Goal: Task Accomplishment & Management: Manage account settings

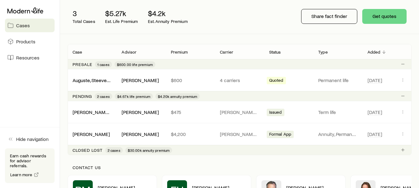
scroll to position [75, 0]
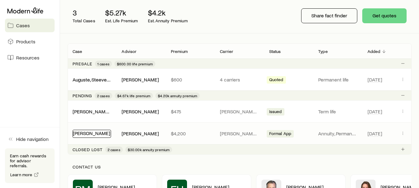
click at [86, 131] on link "Pierre, Widline" at bounding box center [91, 133] width 37 height 6
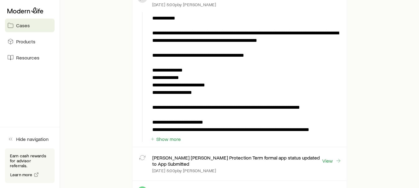
scroll to position [60, 0]
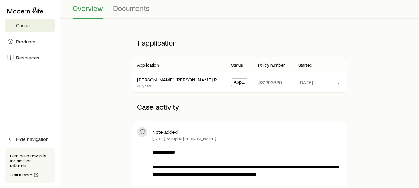
click at [239, 82] on span "App Submitted" at bounding box center [240, 83] width 12 height 7
click at [338, 85] on button "button" at bounding box center [337, 81] width 7 height 7
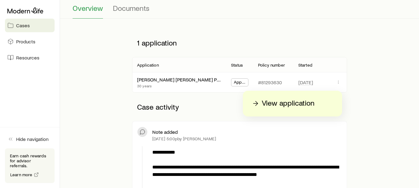
click at [284, 106] on p "View application" at bounding box center [288, 104] width 53 height 10
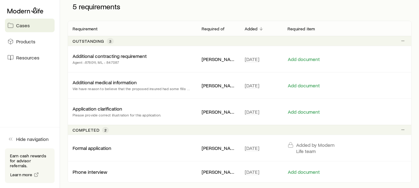
scroll to position [103, 0]
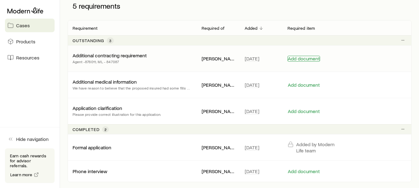
click at [309, 59] on button "Add document" at bounding box center [303, 59] width 33 height 6
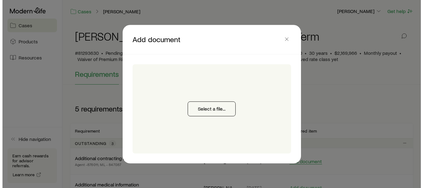
scroll to position [0, 0]
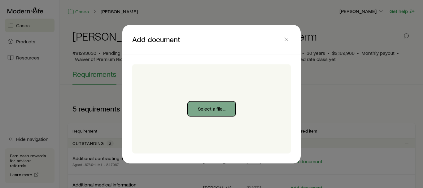
click at [221, 111] on button "Select a file..." at bounding box center [212, 108] width 48 height 15
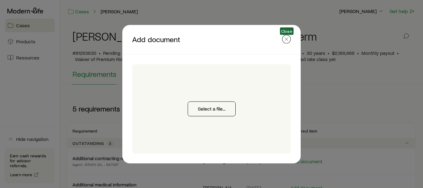
click at [288, 40] on icon "button" at bounding box center [287, 39] width 6 height 6
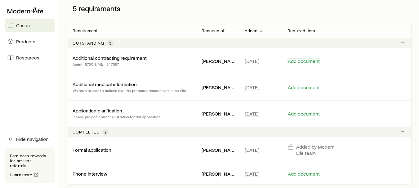
scroll to position [100, 0]
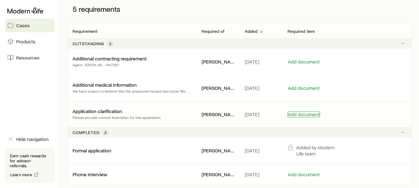
click at [312, 114] on button "Add document" at bounding box center [303, 115] width 33 height 6
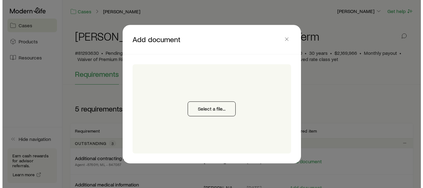
scroll to position [0, 0]
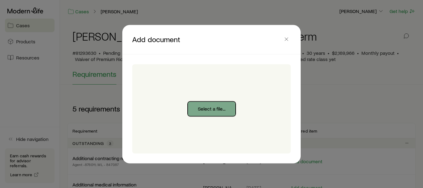
click at [210, 105] on button "Select a file..." at bounding box center [212, 108] width 48 height 15
click at [220, 107] on button "Select a file..." at bounding box center [212, 108] width 48 height 15
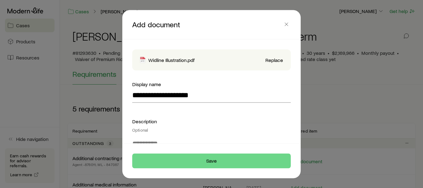
type input "**********"
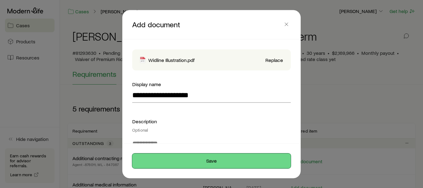
click at [215, 160] on button "Save" at bounding box center [211, 160] width 159 height 15
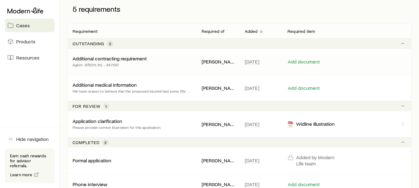
scroll to position [85, 0]
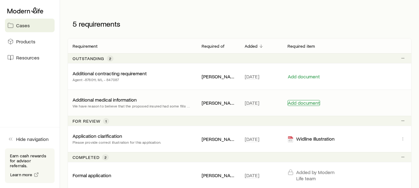
click at [295, 104] on button "Add document" at bounding box center [303, 103] width 33 height 6
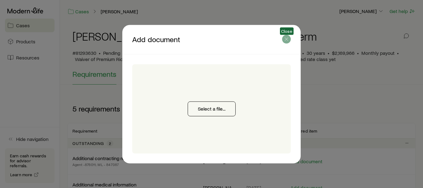
click at [287, 41] on icon "button" at bounding box center [287, 39] width 6 height 6
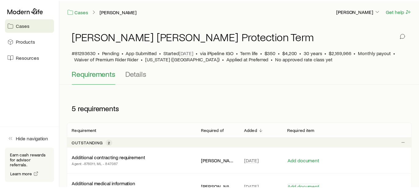
scroll to position [85, 0]
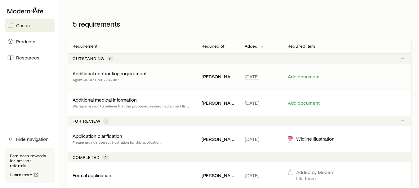
click at [127, 73] on p "Additional contracting requirement" at bounding box center [110, 73] width 74 height 6
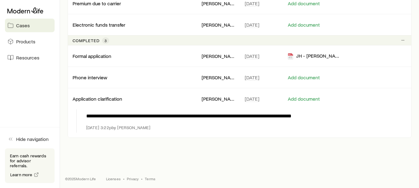
scroll to position [178, 0]
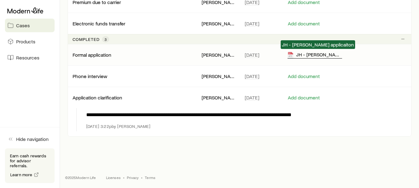
click at [299, 56] on div "JH - [PERSON_NAME] applicaiton" at bounding box center [314, 54] width 55 height 7
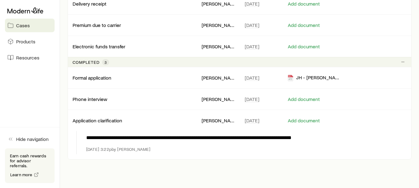
scroll to position [161, 0]
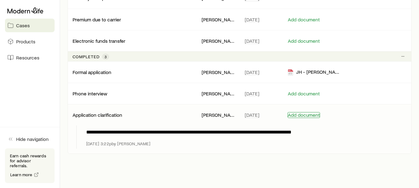
click at [306, 114] on button "Add document" at bounding box center [303, 115] width 33 height 6
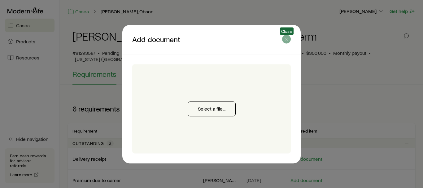
click at [286, 39] on icon "button" at bounding box center [287, 39] width 6 height 6
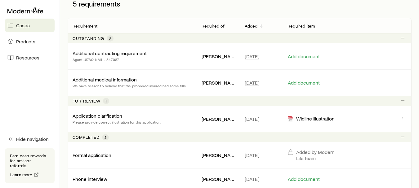
scroll to position [106, 0]
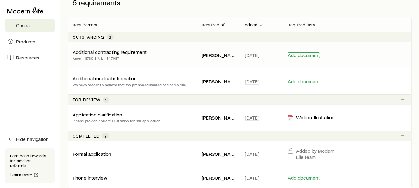
click at [298, 54] on button "Add document" at bounding box center [303, 55] width 33 height 6
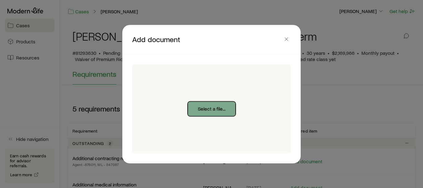
click at [213, 110] on button "Select a file..." at bounding box center [212, 108] width 48 height 15
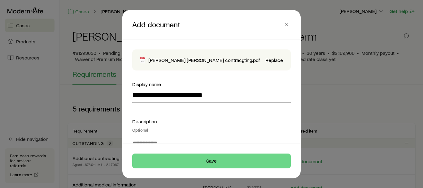
type input "**********"
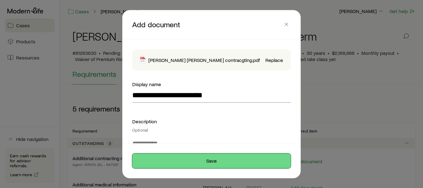
click at [258, 162] on button "Save" at bounding box center [211, 160] width 159 height 15
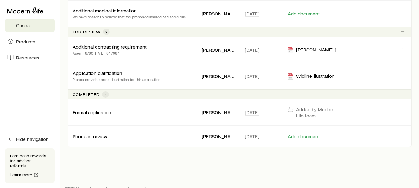
scroll to position [159, 0]
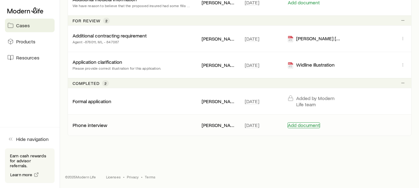
click at [296, 126] on button "Add document" at bounding box center [303, 125] width 33 height 6
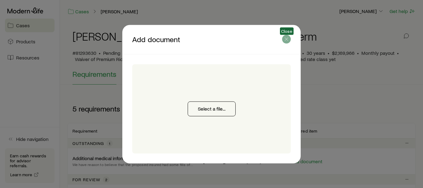
click at [285, 42] on icon "button" at bounding box center [287, 39] width 6 height 6
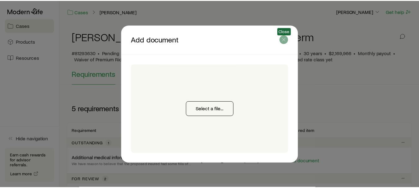
scroll to position [159, 0]
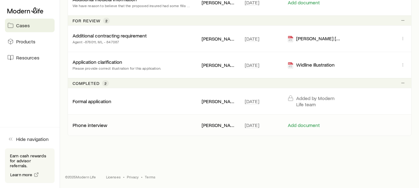
click at [220, 125] on p "[PERSON_NAME] [PERSON_NAME]" at bounding box center [218, 125] width 33 height 6
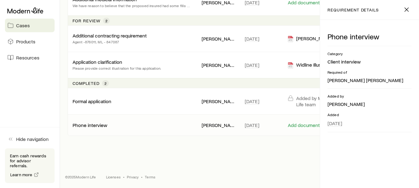
click at [102, 126] on p "Phone interview" at bounding box center [90, 125] width 35 height 6
click at [405, 8] on line "button" at bounding box center [407, 10] width 4 height 4
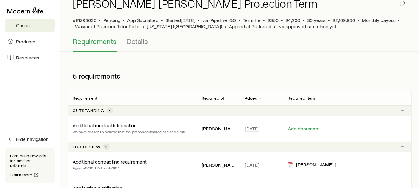
scroll to position [32, 0]
